Goal: Information Seeking & Learning: Learn about a topic

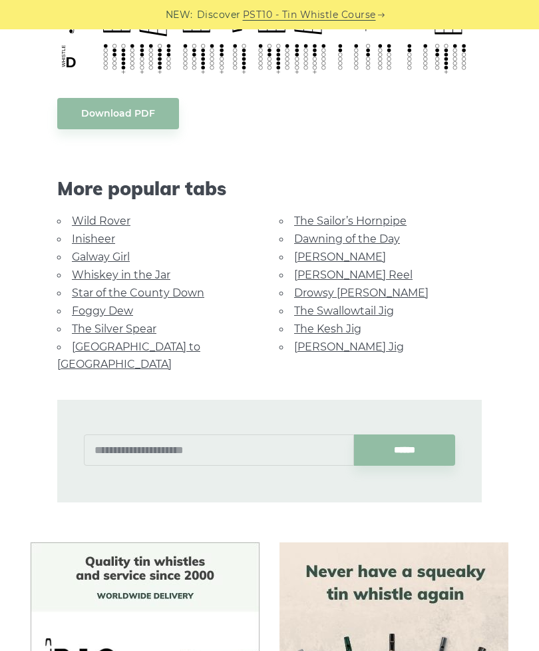
scroll to position [847, 0]
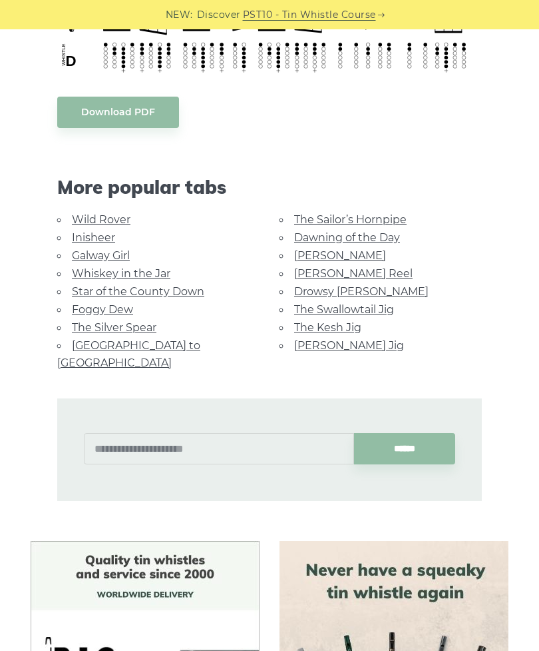
click at [88, 231] on link "Inisheer" at bounding box center [93, 237] width 43 height 13
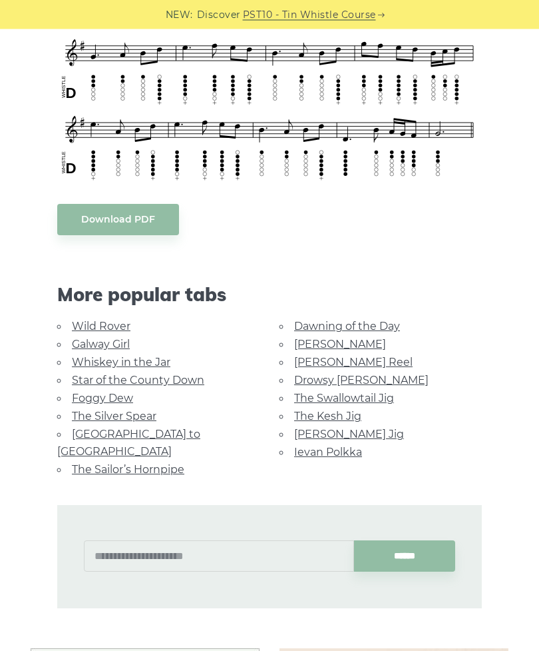
scroll to position [709, 0]
click at [131, 410] on link "The Silver Spear" at bounding box center [114, 416] width 85 height 13
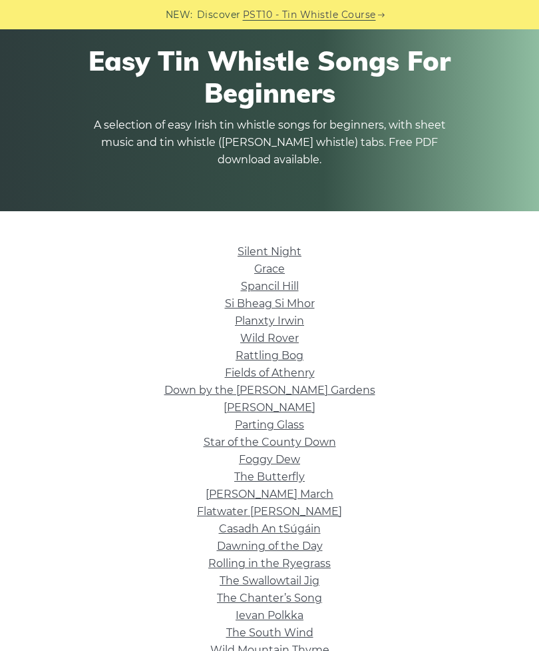
scroll to position [92, 0]
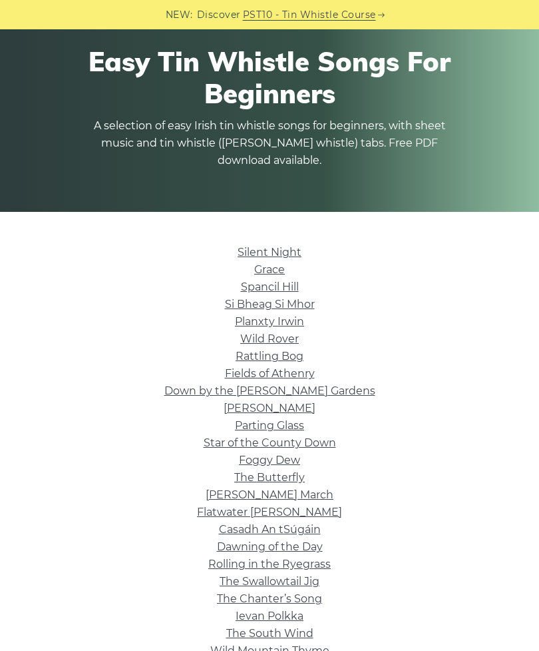
click at [294, 579] on link "The Swallowtail Jig" at bounding box center [270, 581] width 100 height 13
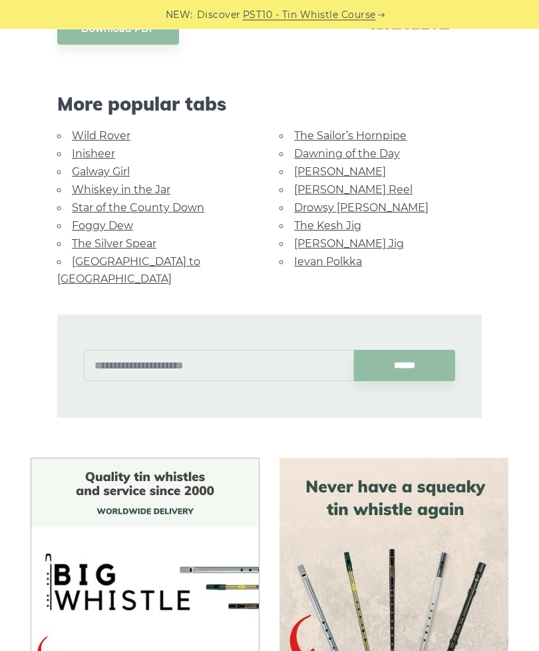
scroll to position [1068, 0]
click at [342, 243] on link "[PERSON_NAME] Jig" at bounding box center [349, 243] width 110 height 13
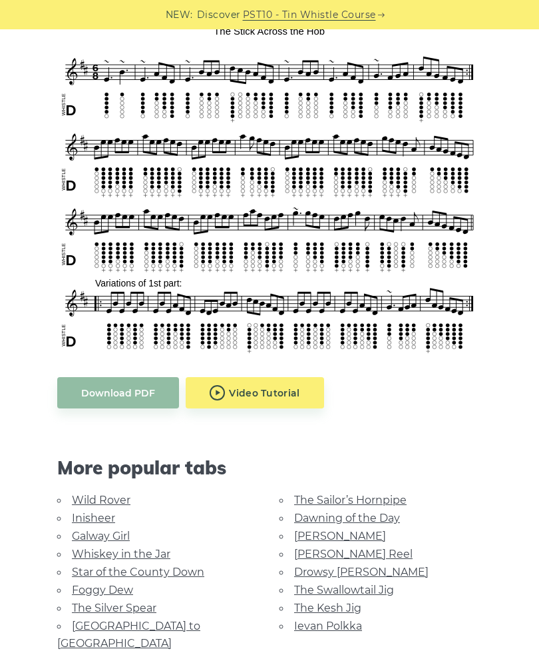
scroll to position [401, 0]
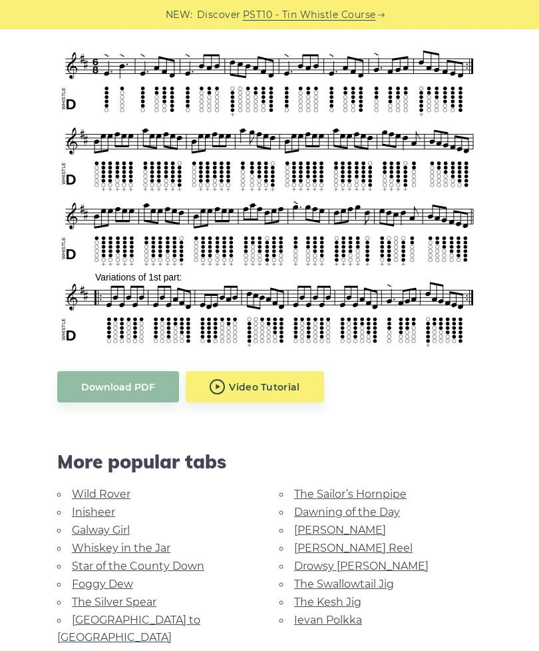
click at [334, 599] on link "The Kesh Jig" at bounding box center [327, 601] width 67 height 13
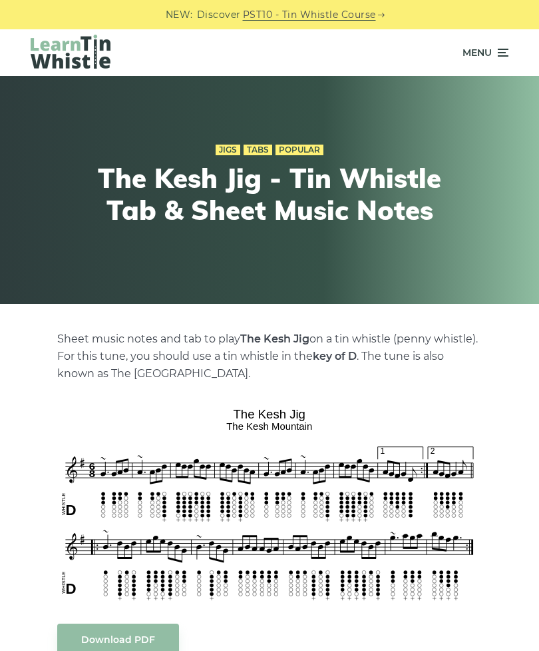
click at [77, 59] on img at bounding box center [71, 52] width 80 height 34
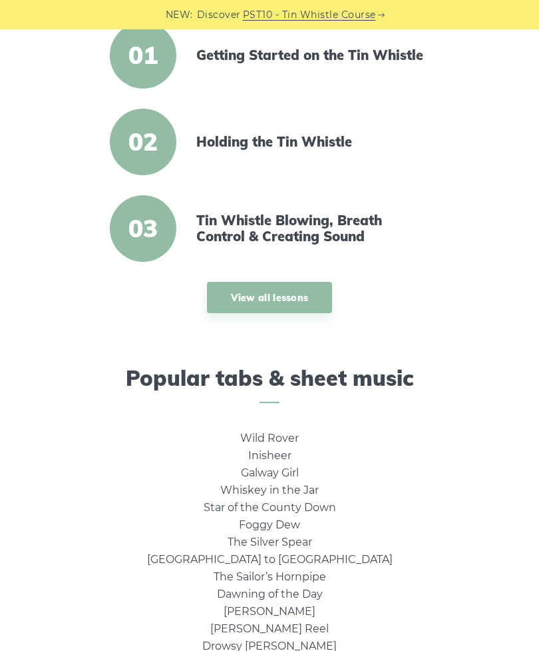
scroll to position [448, 0]
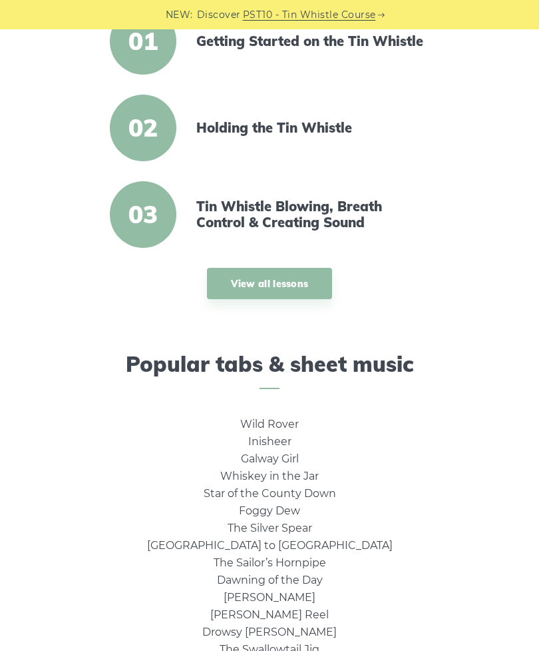
click at [303, 276] on link "View all lessons" at bounding box center [270, 283] width 126 height 31
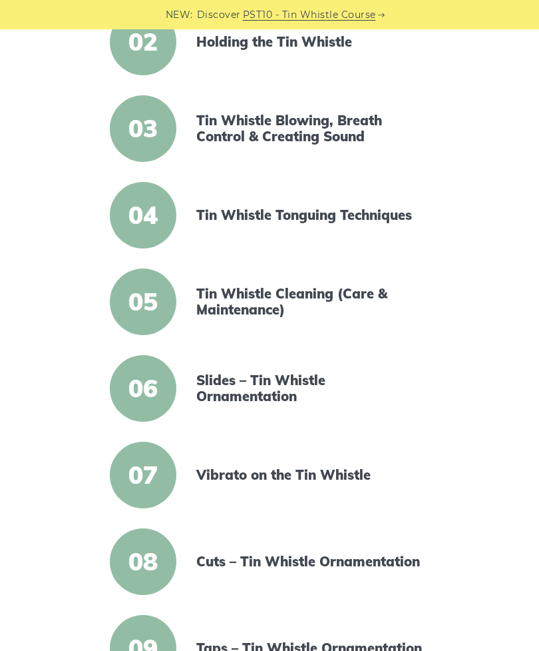
scroll to position [421, 0]
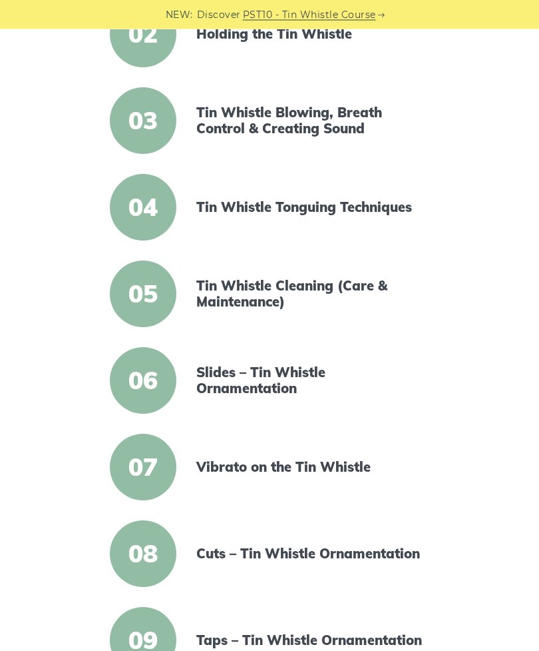
click at [372, 559] on link "Cuts – Tin Whistle Ornamentation" at bounding box center [310, 554] width 229 height 16
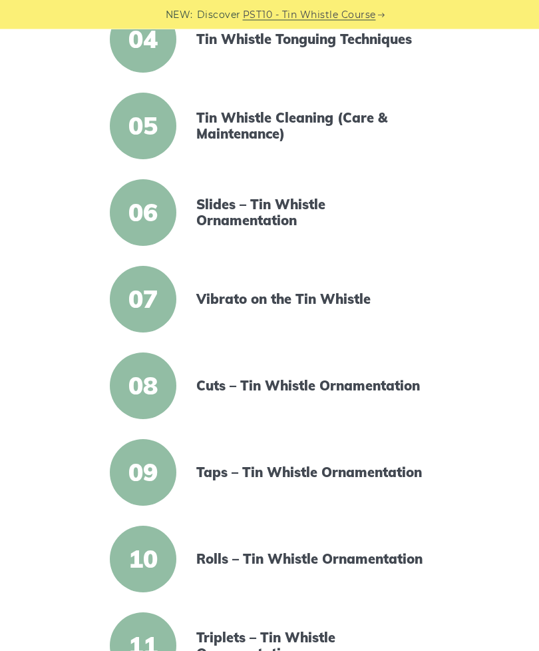
scroll to position [591, 0]
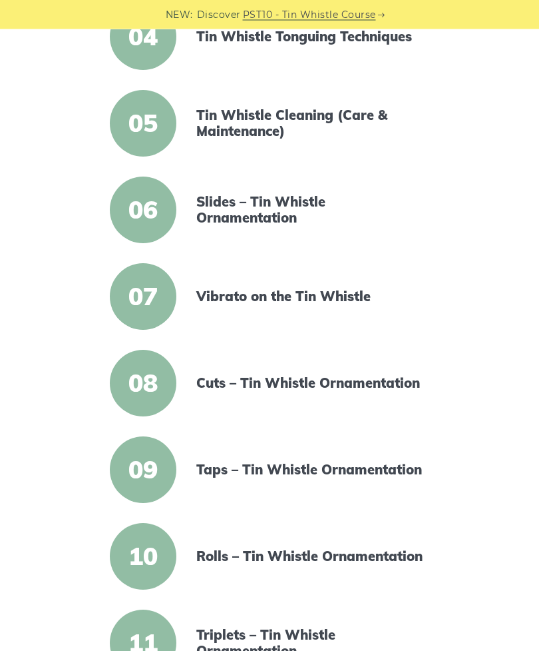
click at [364, 476] on link "Taps – Tin Whistle Ornamentation" at bounding box center [310, 470] width 229 height 16
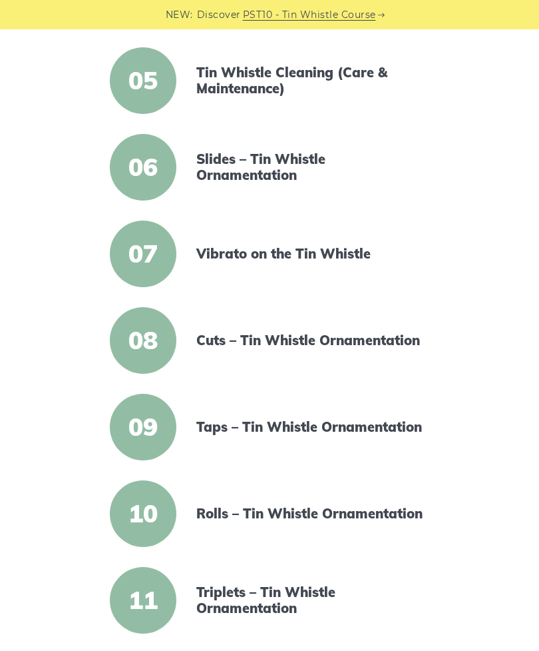
click at [361, 517] on link "Rolls – Tin Whistle Ornamentation" at bounding box center [310, 513] width 229 height 16
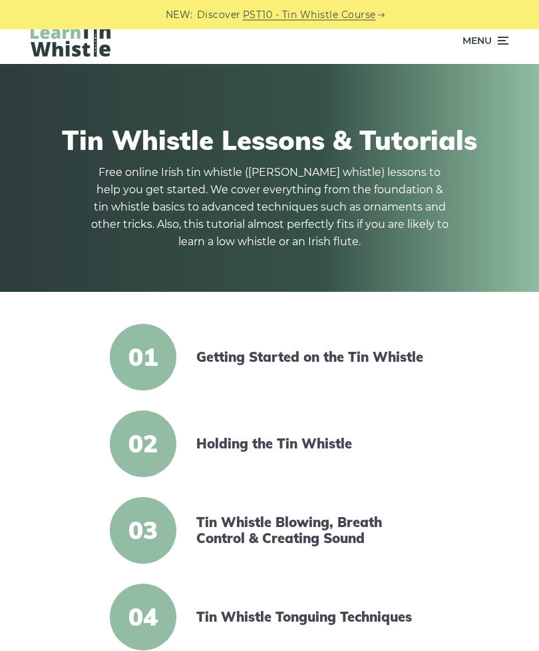
scroll to position [0, 0]
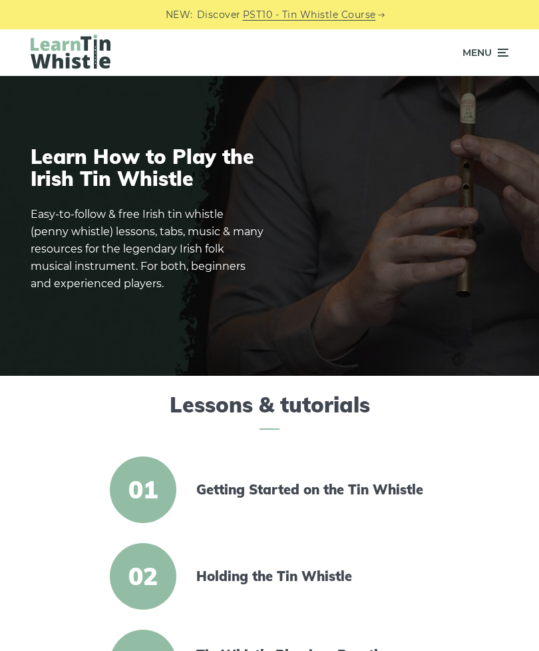
click at [509, 50] on icon at bounding box center [501, 53] width 13 height 16
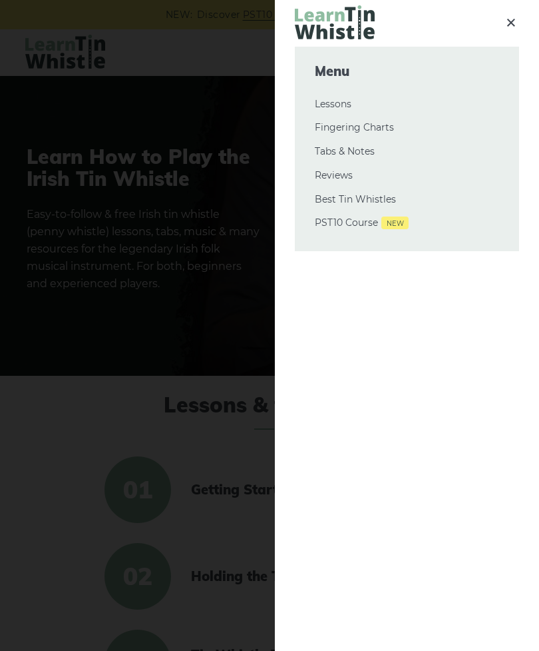
click at [359, 149] on link "Tabs & Notes" at bounding box center [407, 152] width 184 height 16
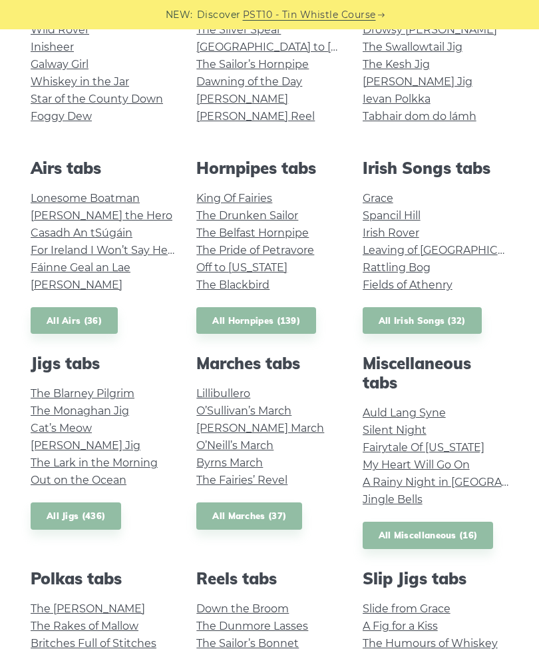
scroll to position [378, 0]
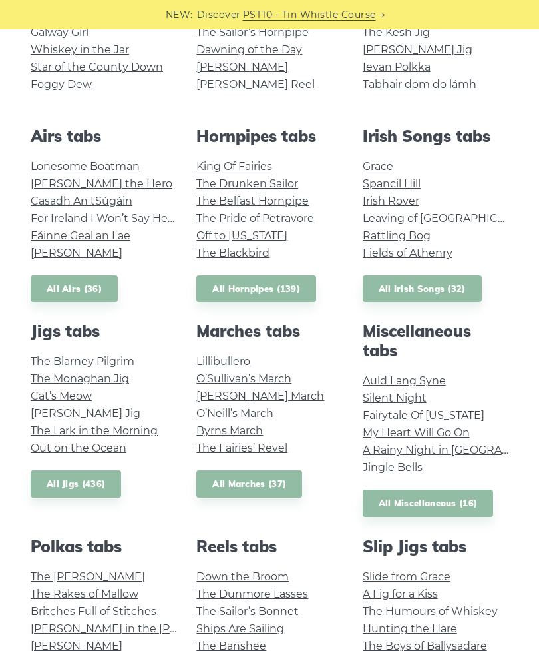
click at [97, 474] on link "All Jigs (436)" at bounding box center [76, 483] width 91 height 27
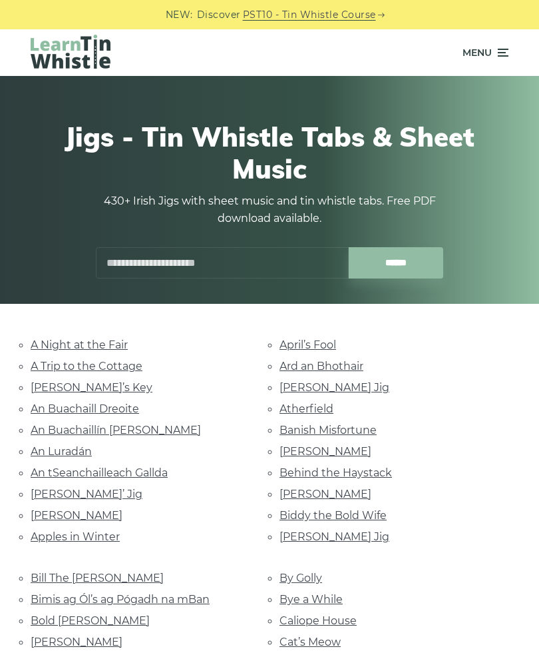
click at [103, 346] on link "A Night at the Fair" at bounding box center [79, 344] width 97 height 13
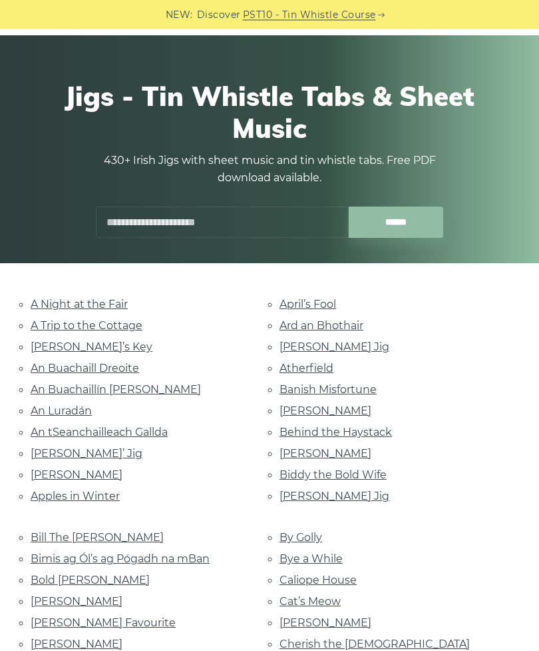
scroll to position [41, 0]
click at [344, 326] on link "Ard an Bhothair" at bounding box center [322, 325] width 84 height 13
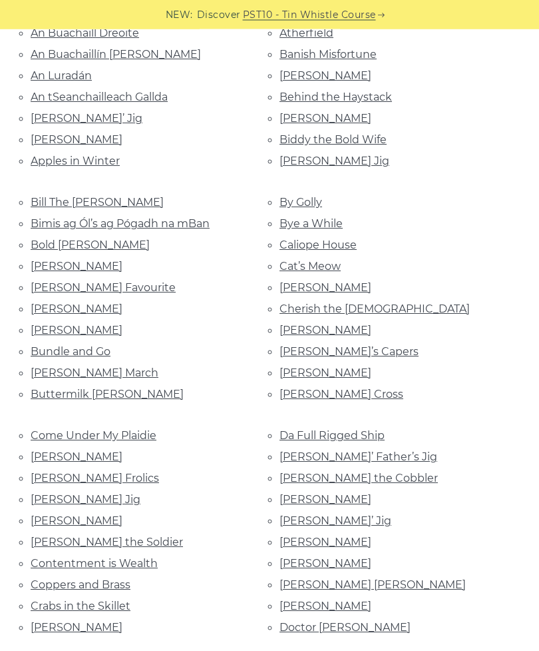
scroll to position [376, 0]
click at [351, 388] on link "Coleman’s Cross" at bounding box center [342, 394] width 124 height 13
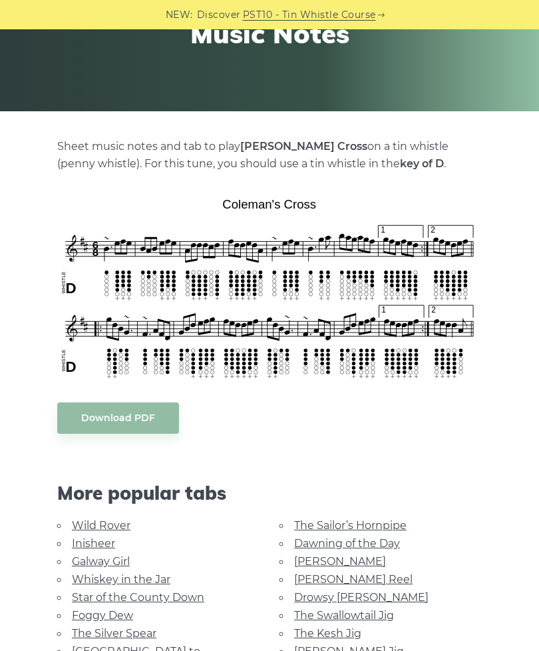
scroll to position [193, 0]
